Goal: Obtain resource: Download file/media

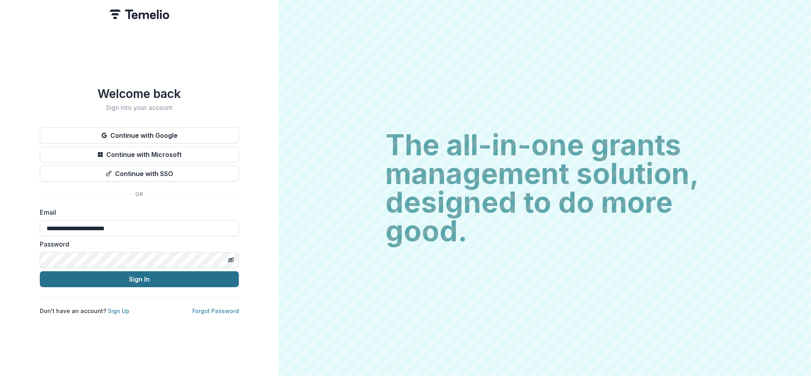
click at [111, 282] on button "Sign In" at bounding box center [139, 279] width 199 height 16
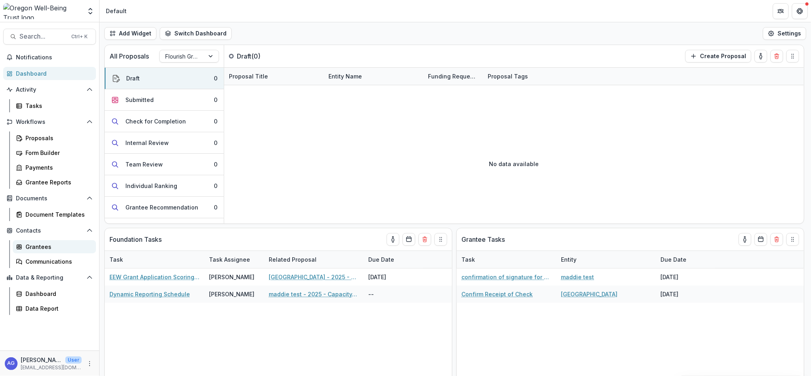
click at [66, 249] on div "Grantees" at bounding box center [57, 246] width 64 height 8
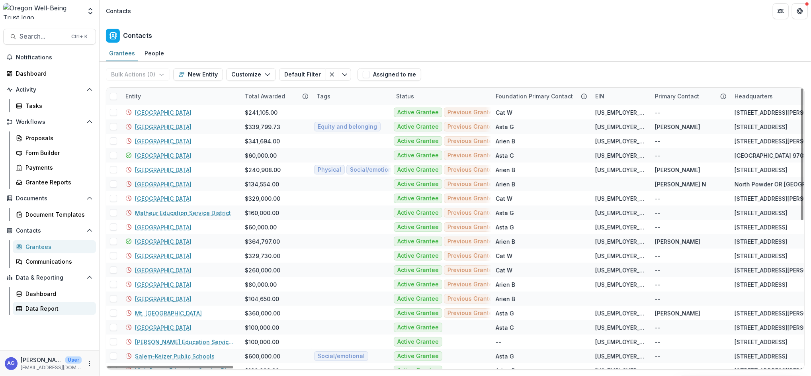
click at [43, 310] on div "Data Report" at bounding box center [57, 308] width 64 height 8
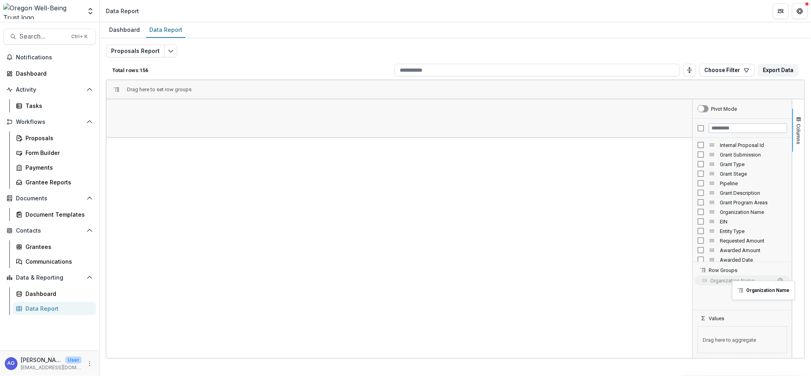
drag, startPoint x: 710, startPoint y: 211, endPoint x: 736, endPoint y: 285, distance: 78.3
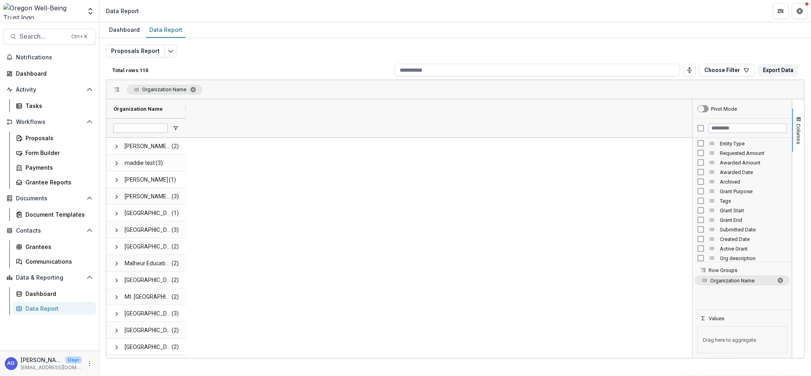
scroll to position [106, 0]
click at [743, 230] on span "Active Grant" at bounding box center [753, 230] width 67 height 6
drag, startPoint x: 728, startPoint y: 231, endPoint x: 745, endPoint y: 293, distance: 64.6
click at [746, 297] on div "Pivot Mode Organization Name Awarded Amount Awarded Date Archived" at bounding box center [742, 228] width 99 height 259
drag, startPoint x: 710, startPoint y: 230, endPoint x: 732, endPoint y: 300, distance: 73.2
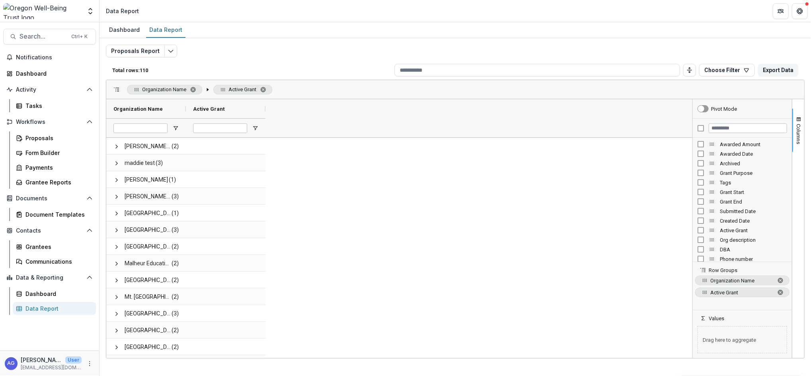
click at [749, 291] on span "Active Grant" at bounding box center [741, 292] width 63 height 6
drag, startPoint x: 706, startPoint y: 291, endPoint x: 718, endPoint y: 336, distance: 46.5
drag, startPoint x: 720, startPoint y: 326, endPoint x: 720, endPoint y: 288, distance: 38.2
click at [720, 288] on div "Pivot Mode Awarded Amount Awarded Date Archived Grant Purpose" at bounding box center [742, 228] width 99 height 259
click at [781, 327] on span "sum of Active Grant. Press ENTER to change the aggregation type. Press DELETE t…" at bounding box center [780, 328] width 6 height 6
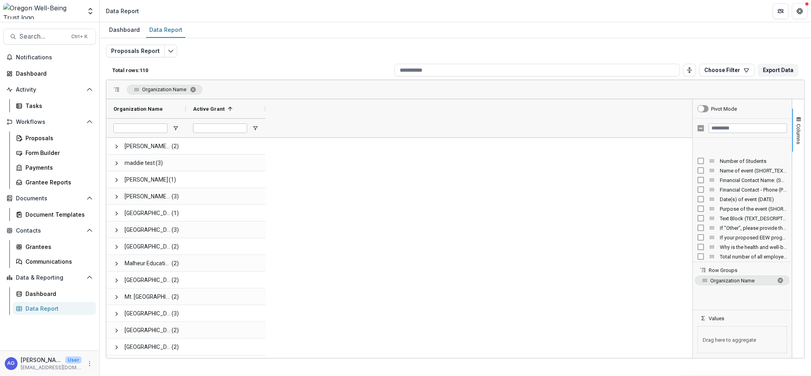
scroll to position [1061, 0]
click at [739, 127] on input "Filter Columns Input" at bounding box center [747, 128] width 78 height 10
type input "*****"
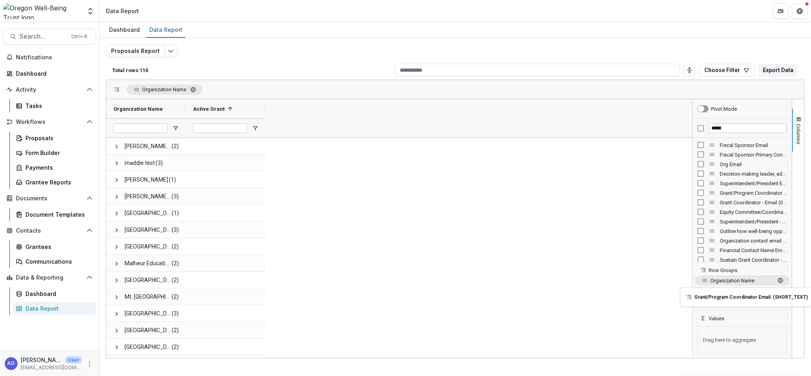
drag, startPoint x: 712, startPoint y: 193, endPoint x: 738, endPoint y: 292, distance: 102.5
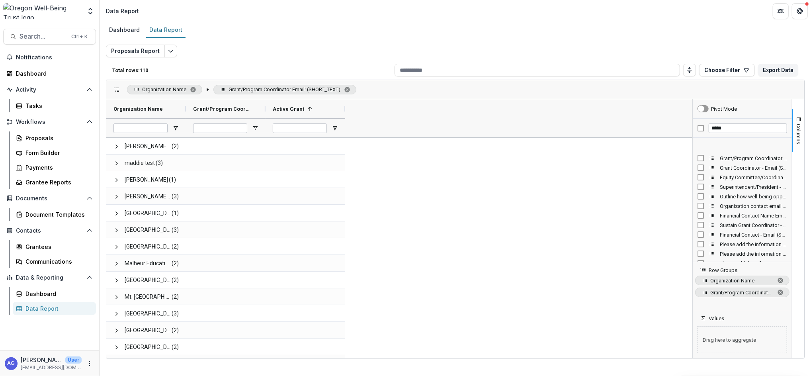
scroll to position [53, 0]
drag, startPoint x: 712, startPoint y: 207, endPoint x: 728, endPoint y: 305, distance: 99.2
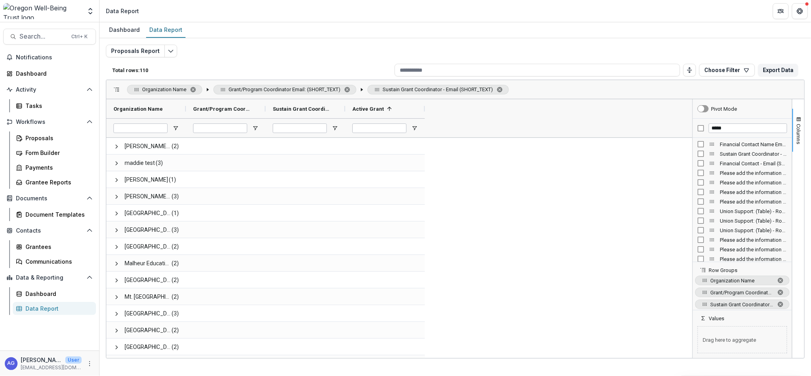
scroll to position [110, 0]
click at [255, 127] on span "Open Filter Menu" at bounding box center [255, 128] width 6 height 6
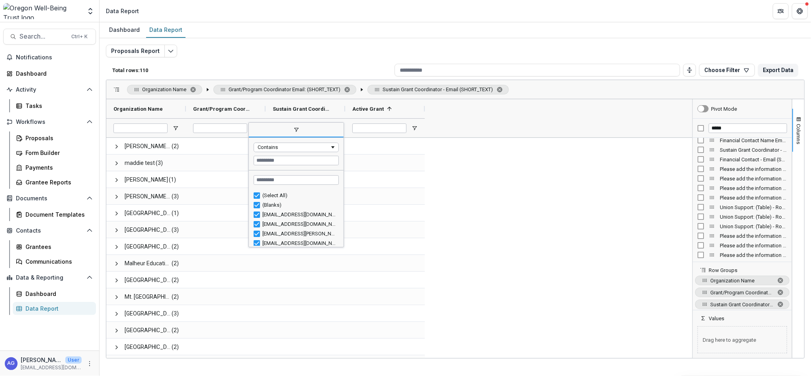
click at [255, 124] on span "filter" at bounding box center [296, 130] width 95 height 14
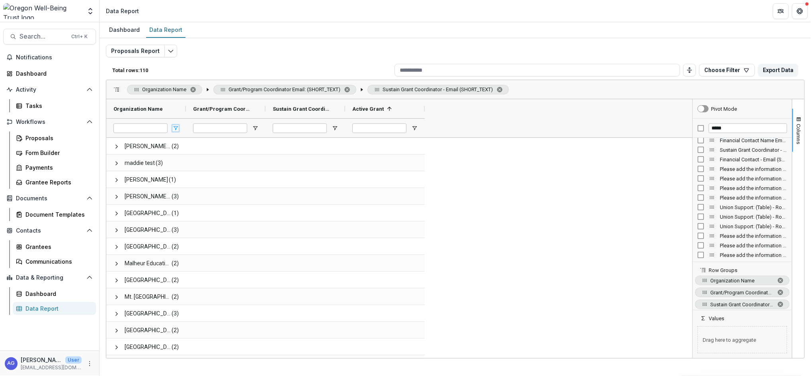
click at [175, 130] on span "Open Filter Menu" at bounding box center [175, 128] width 6 height 6
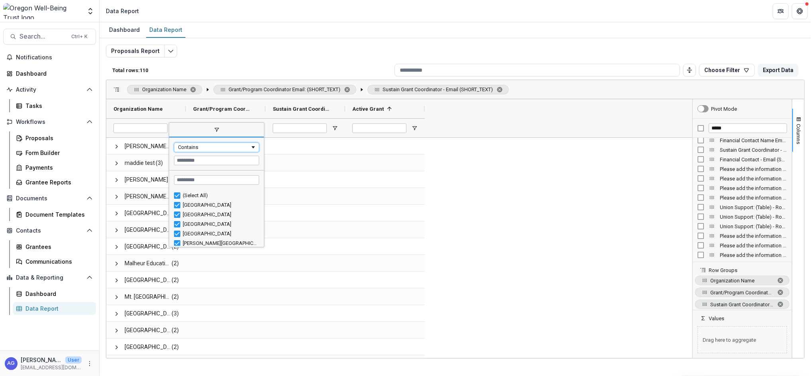
click at [196, 145] on div "Contains" at bounding box center [214, 147] width 72 height 6
click at [195, 144] on div "Contains" at bounding box center [214, 147] width 72 height 6
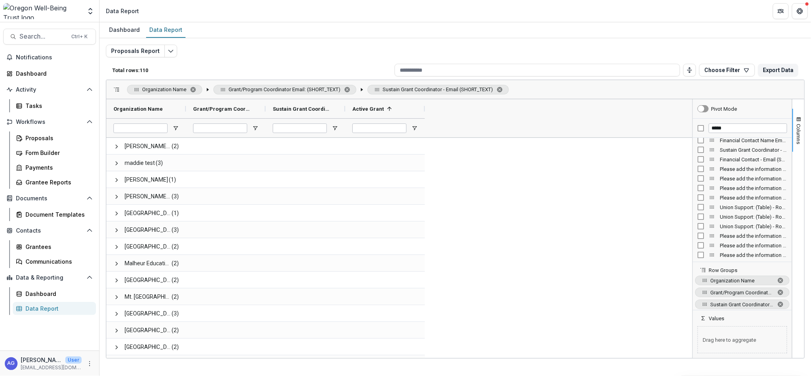
click at [784, 60] on div "Total rows: 110 Choose Filter Personal Filters Team Filters Temelio Filters No …" at bounding box center [455, 69] width 698 height 19
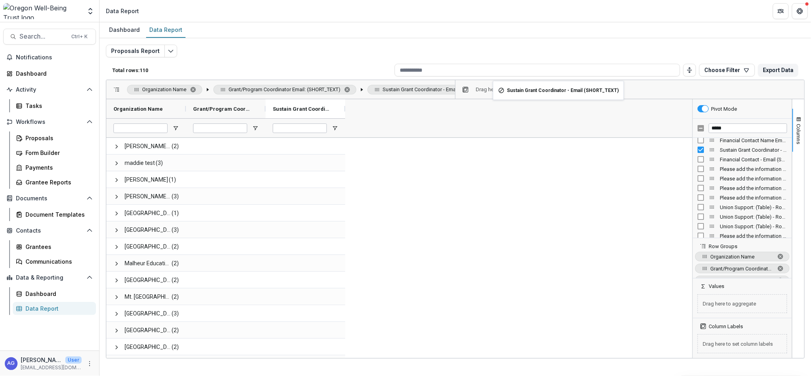
drag, startPoint x: 300, startPoint y: 105, endPoint x: 497, endPoint y: 86, distance: 198.0
drag, startPoint x: 224, startPoint y: 109, endPoint x: 483, endPoint y: 88, distance: 260.3
drag, startPoint x: 300, startPoint y: 90, endPoint x: 550, endPoint y: 91, distance: 249.6
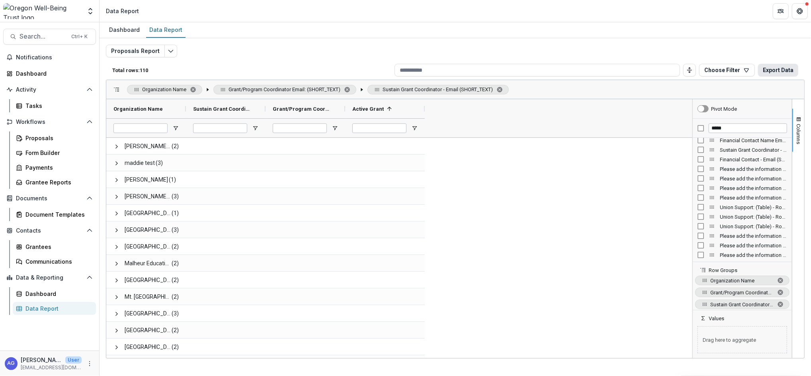
click at [766, 69] on button "Export Data" at bounding box center [778, 70] width 40 height 13
click at [779, 281] on span "Organization Name. Press ENTER to sort. Press DELETE to remove" at bounding box center [780, 280] width 6 height 6
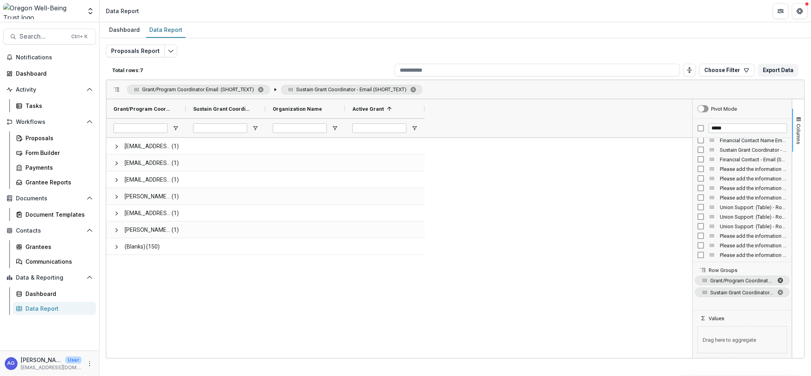
click at [780, 278] on span "Grant/Program Coordinator Email: (SHORT_TEXT). Press ENTER to sort. Press DELET…" at bounding box center [780, 280] width 6 height 6
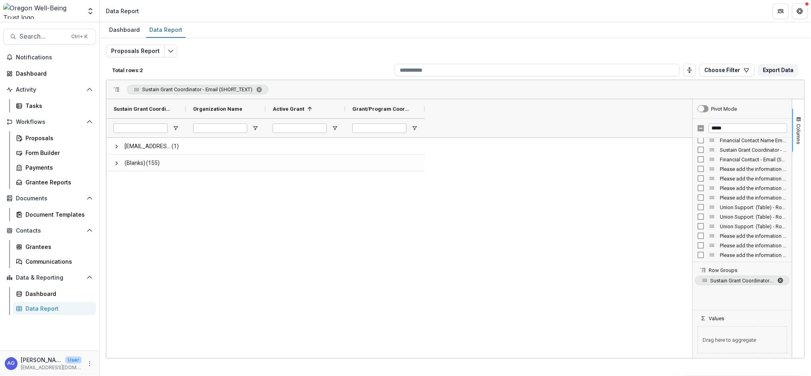
click at [780, 279] on span "Sustain Grant Coordinator - Email (SHORT_TEXT). Press ENTER to sort. Press DELE…" at bounding box center [780, 280] width 6 height 6
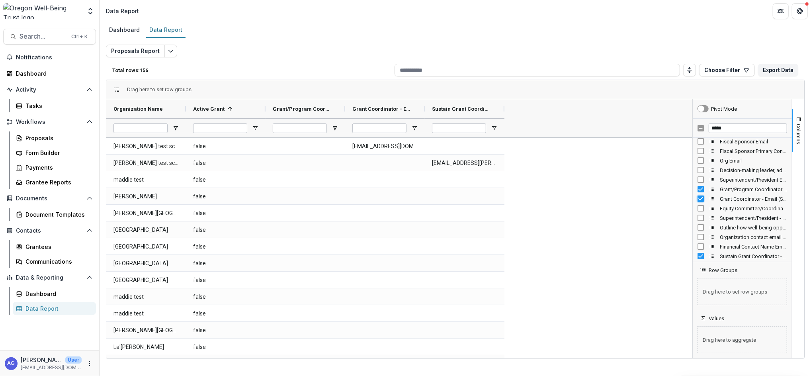
scroll to position [0, 0]
click at [325, 109] on span "Grant/Program Coordinator Email: (SHORT_TEXT)" at bounding box center [302, 109] width 59 height 6
click at [325, 109] on span at bounding box center [327, 108] width 9 height 6
